Goal: Check status: Check status

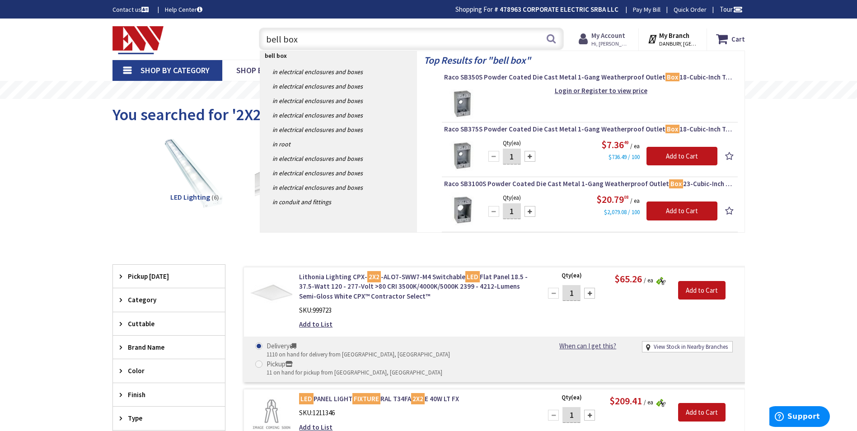
click at [621, 40] on span "Hi, [PERSON_NAME]" at bounding box center [611, 43] width 38 height 7
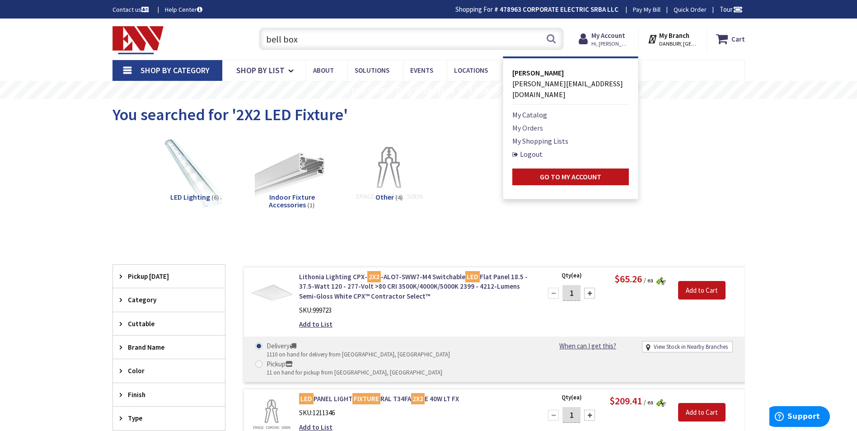
click at [537, 122] on link "My Orders" at bounding box center [528, 127] width 31 height 11
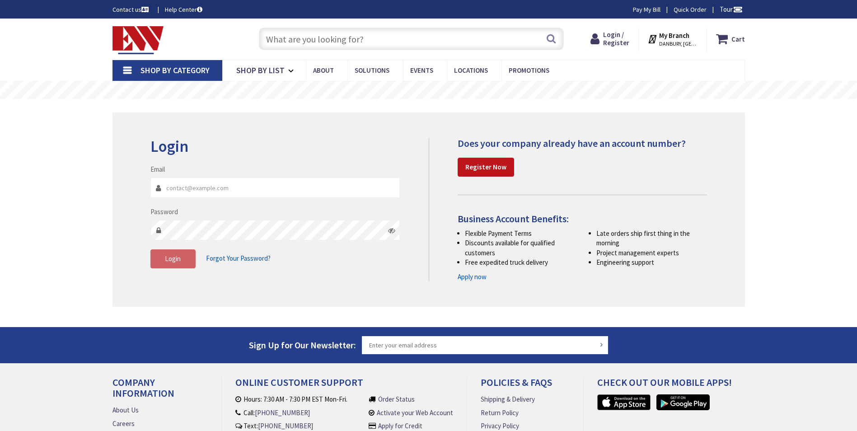
type input "CT-[STREET_ADDRESS]"
type input "[PERSON_NAME][EMAIL_ADDRESS][DOMAIN_NAME]"
click at [184, 263] on button "Login" at bounding box center [173, 258] width 45 height 19
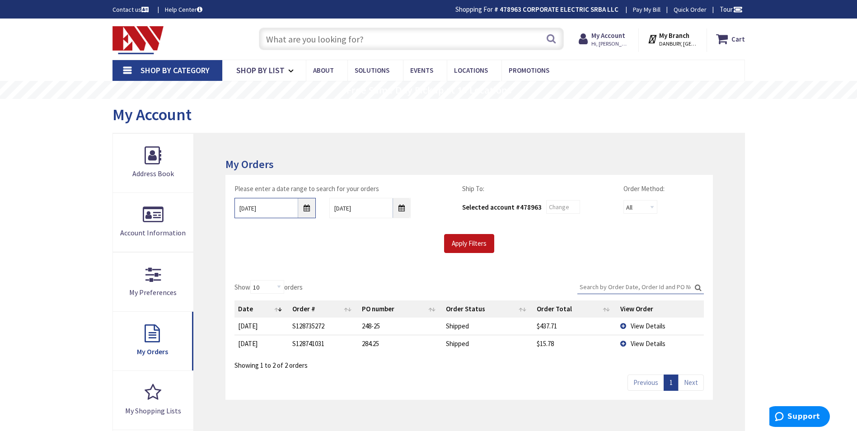
click at [313, 209] on input "9/3/2025" at bounding box center [275, 208] width 81 height 20
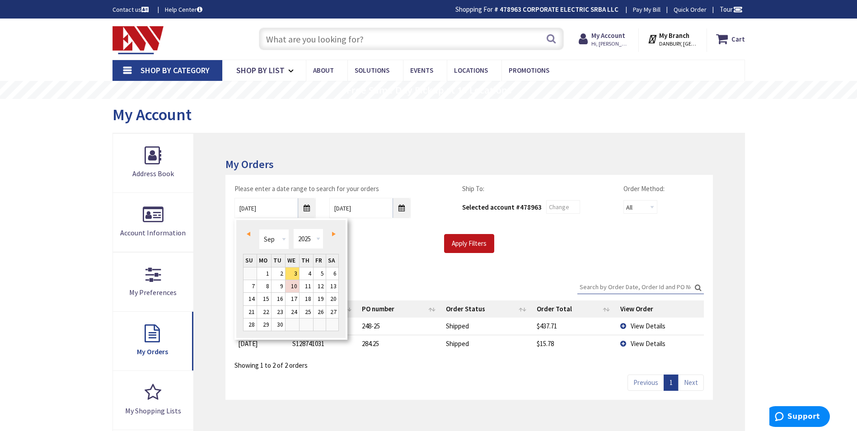
click at [249, 237] on link "Prev" at bounding box center [250, 234] width 12 height 12
click at [304, 310] on link "21" at bounding box center [307, 312] width 14 height 12
type input "08/21/2025"
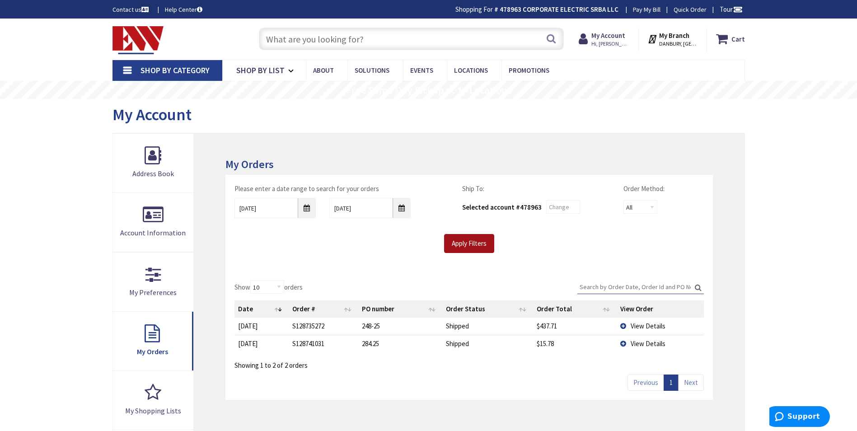
click at [471, 243] on input "Apply Filters" at bounding box center [469, 243] width 50 height 19
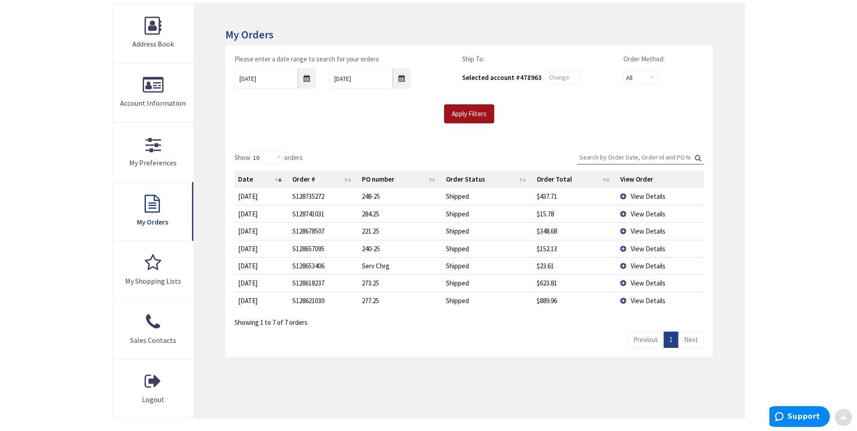
scroll to position [136, 0]
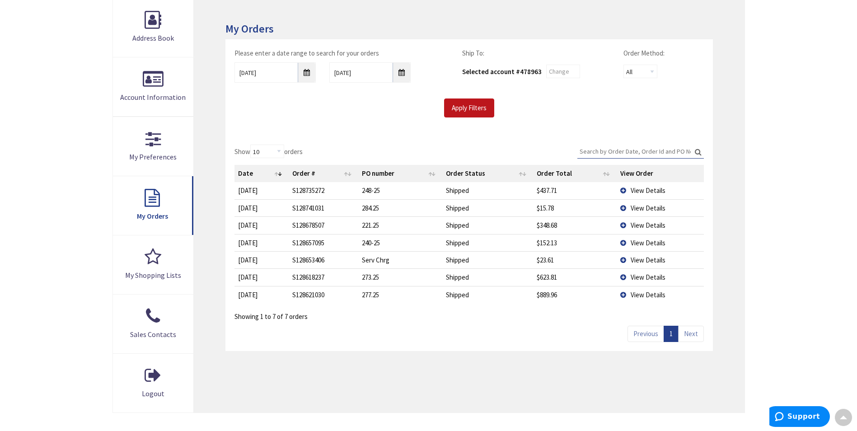
click at [652, 223] on span "View Details" at bounding box center [648, 225] width 35 height 9
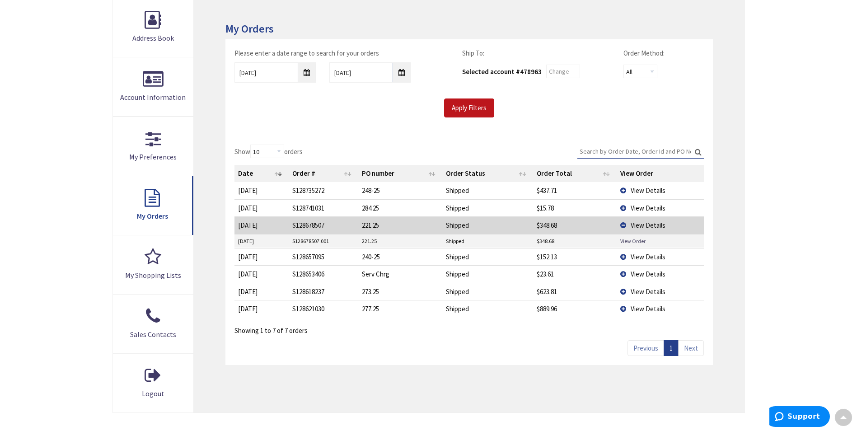
click at [637, 240] on link "View Order" at bounding box center [633, 241] width 25 height 8
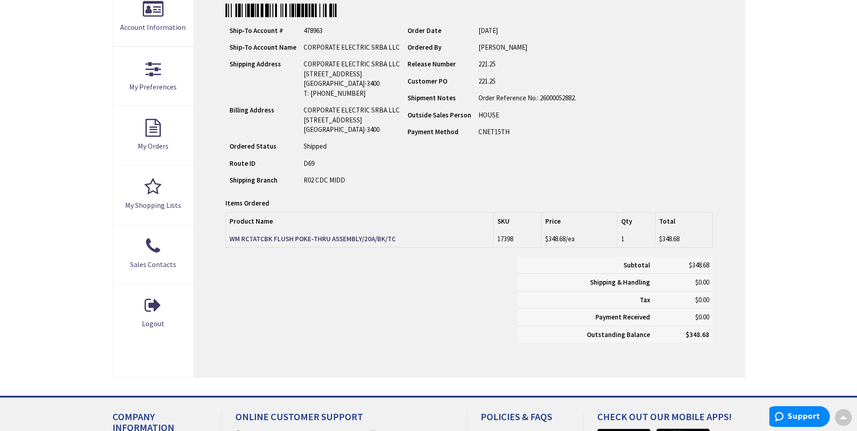
scroll to position [226, 0]
